Goal: Task Accomplishment & Management: Manage account settings

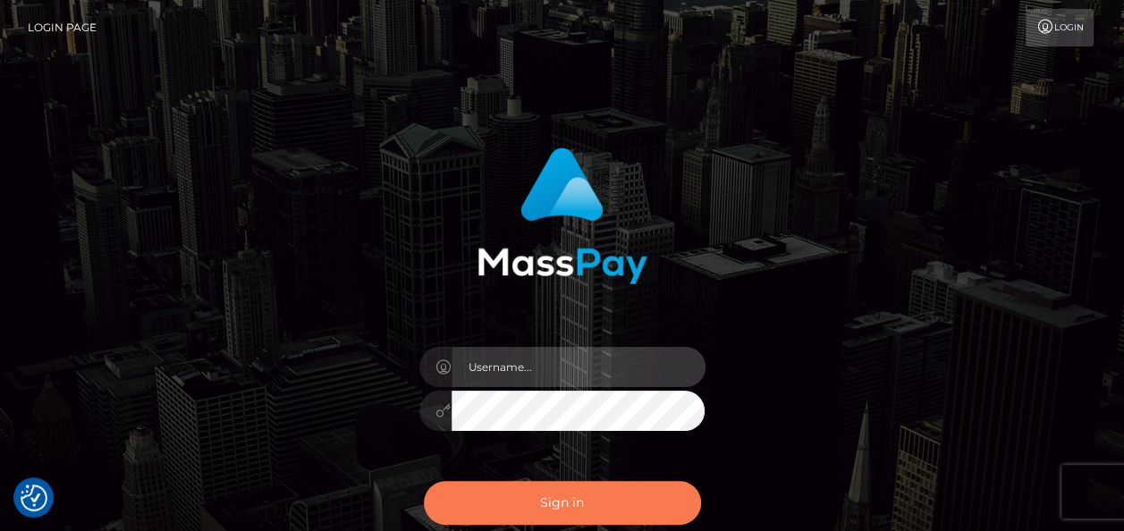
type input "india.of"
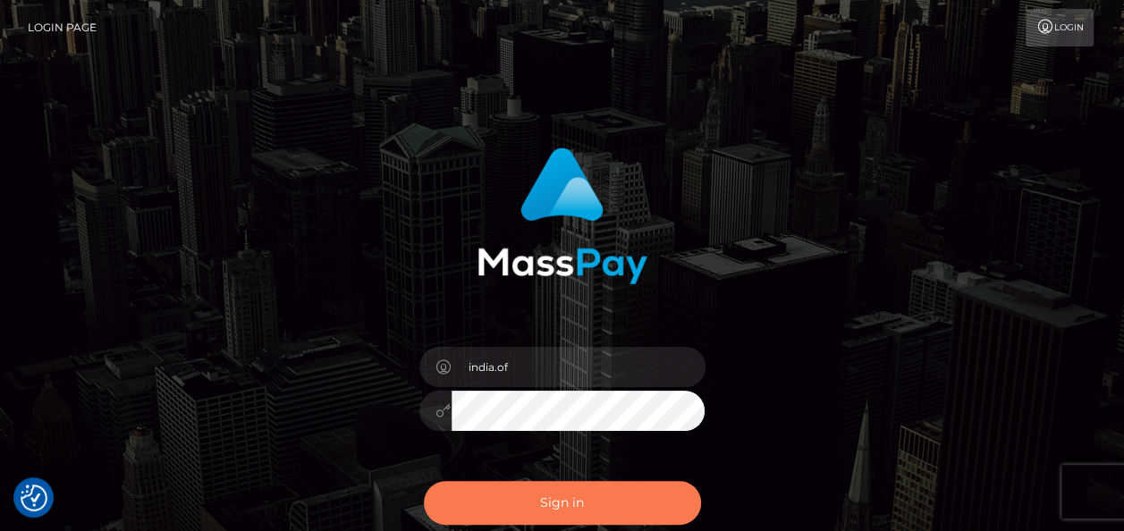
click at [638, 501] on button "Sign in" at bounding box center [562, 503] width 277 height 44
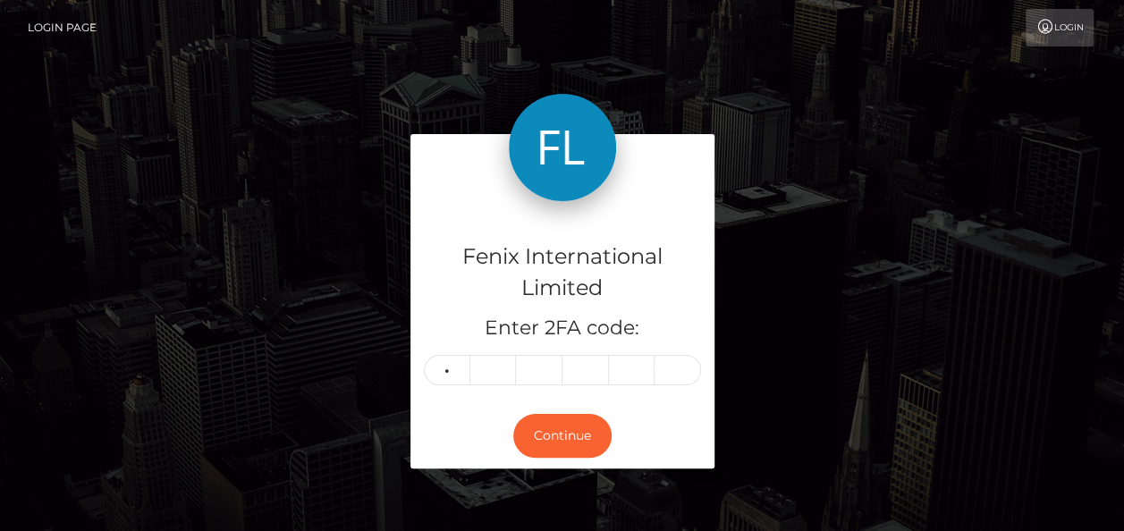
type input "0"
type input "2"
type input "0"
type input "9"
type input "3"
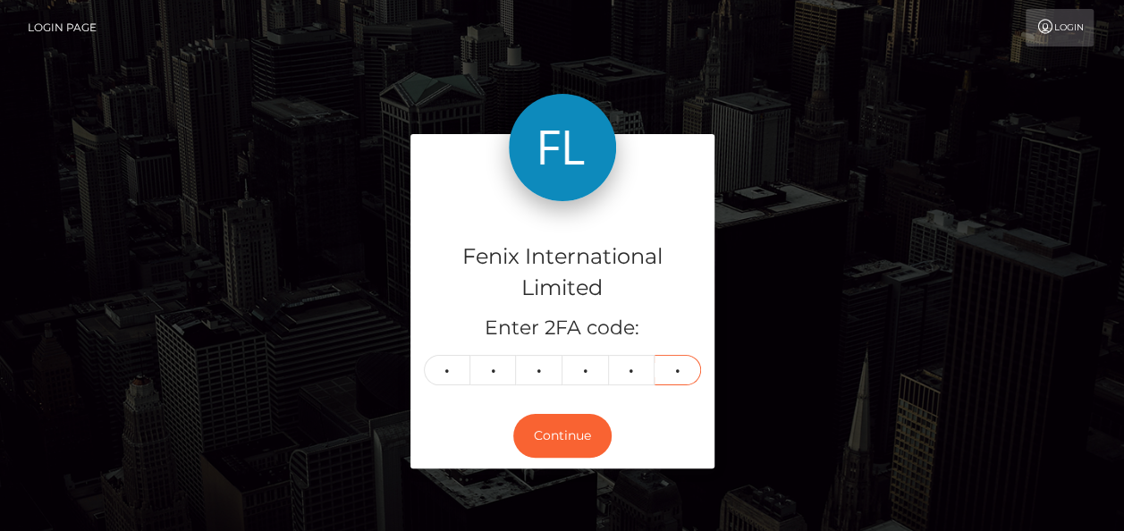
type input "8"
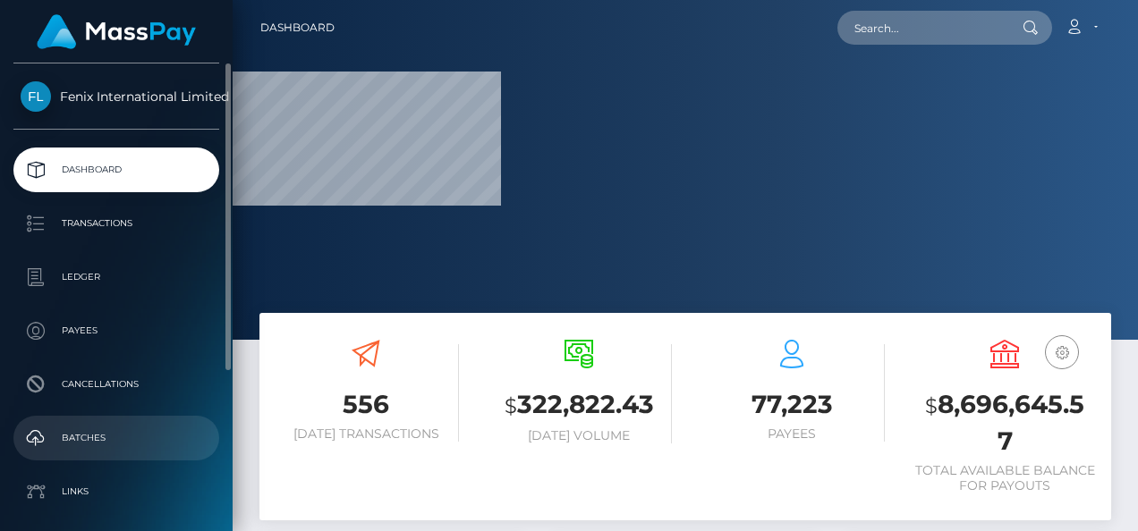
click at [132, 427] on p "Batches" at bounding box center [116, 438] width 191 height 27
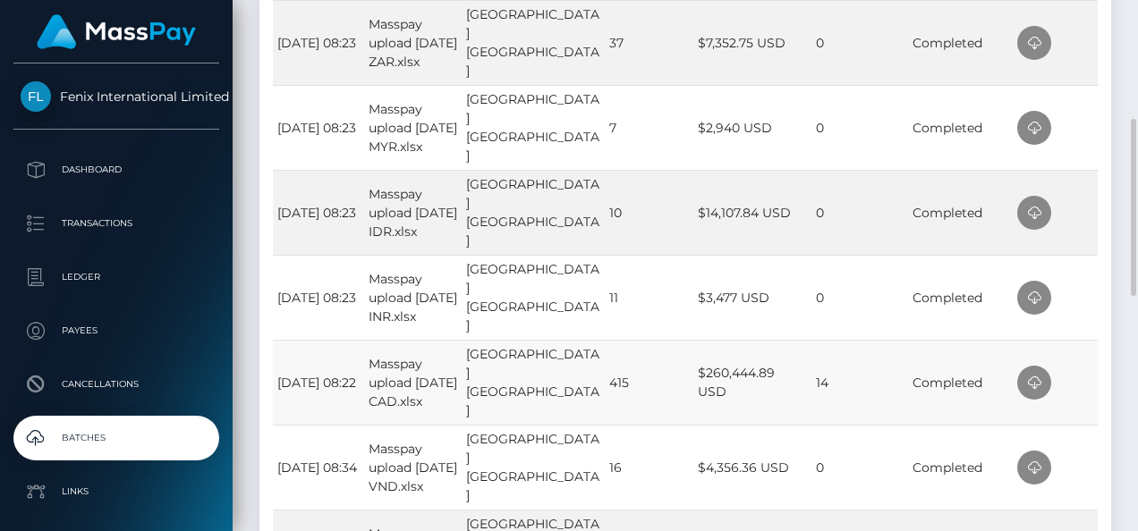
scroll to position [626, 0]
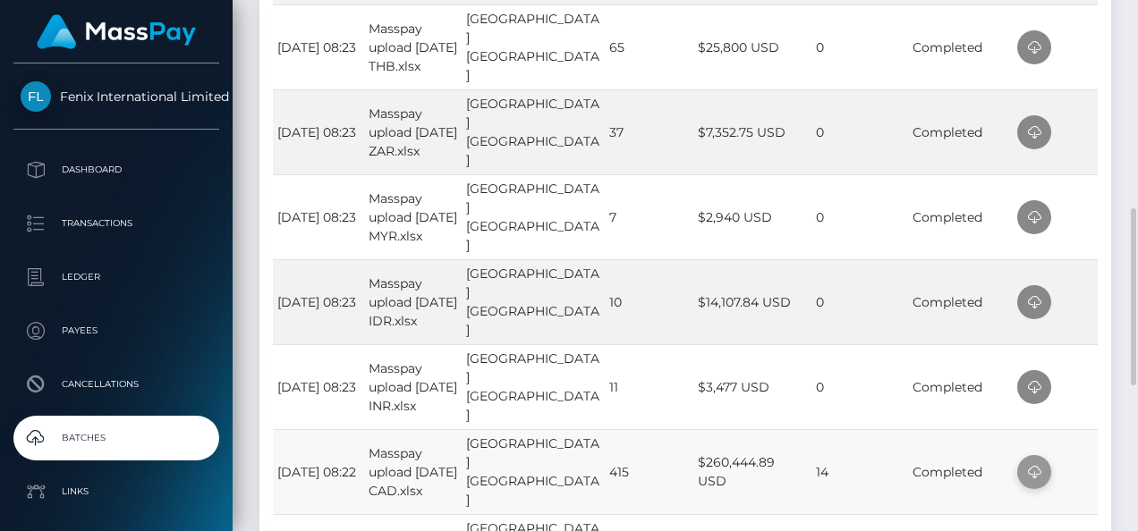
click at [1029, 468] on icon at bounding box center [1033, 472] width 21 height 22
click at [1087, 393] on td at bounding box center [1054, 386] width 85 height 85
click at [1032, 386] on icon at bounding box center [1033, 388] width 21 height 22
click at [1093, 307] on td at bounding box center [1054, 301] width 85 height 85
click at [1038, 302] on icon at bounding box center [1033, 303] width 21 height 22
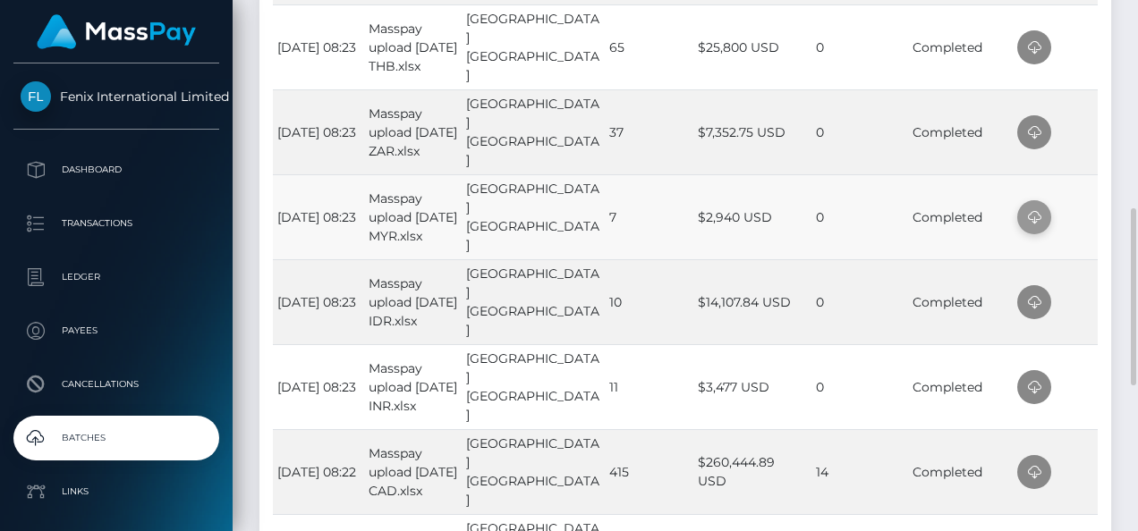
drag, startPoint x: 1080, startPoint y: 223, endPoint x: 1046, endPoint y: 223, distance: 34.9
click at [1080, 223] on td at bounding box center [1054, 216] width 85 height 85
click at [1026, 216] on icon at bounding box center [1033, 218] width 21 height 22
drag, startPoint x: 1093, startPoint y: 136, endPoint x: 1081, endPoint y: 136, distance: 11.6
click at [1093, 136] on td at bounding box center [1054, 131] width 85 height 85
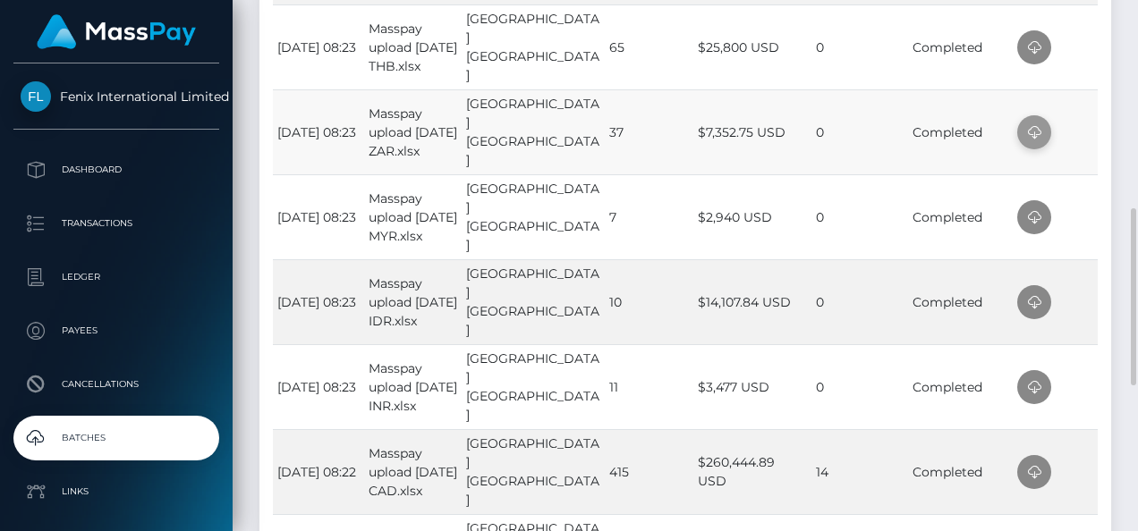
click at [1027, 131] on icon at bounding box center [1033, 133] width 21 height 22
click at [1070, 43] on td at bounding box center [1054, 46] width 85 height 85
click at [1030, 47] on icon at bounding box center [1033, 48] width 21 height 22
click at [1070, 50] on td at bounding box center [1054, 46] width 85 height 85
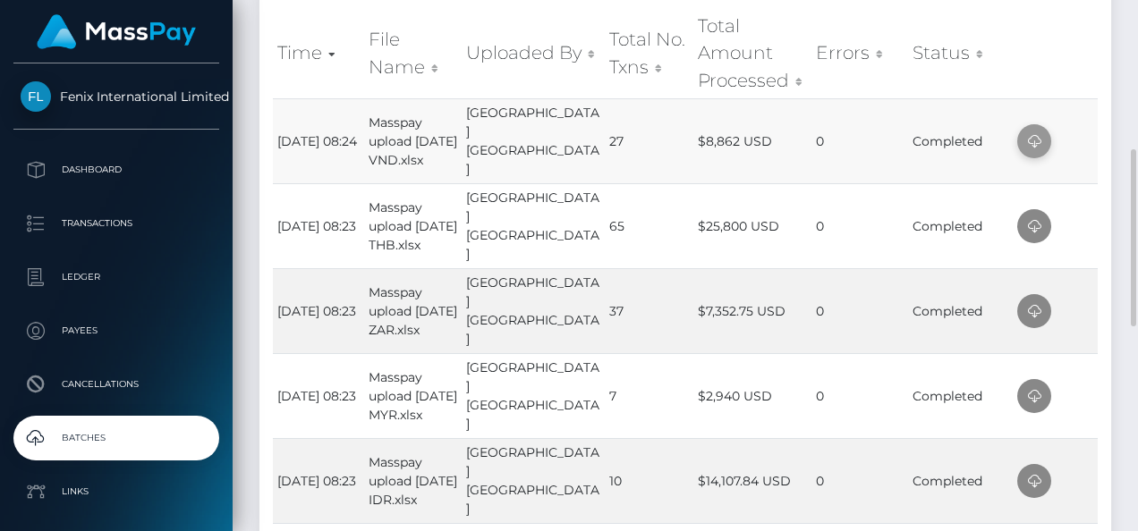
click at [1037, 133] on icon at bounding box center [1033, 142] width 21 height 22
